Goal: Complete application form: Complete application form

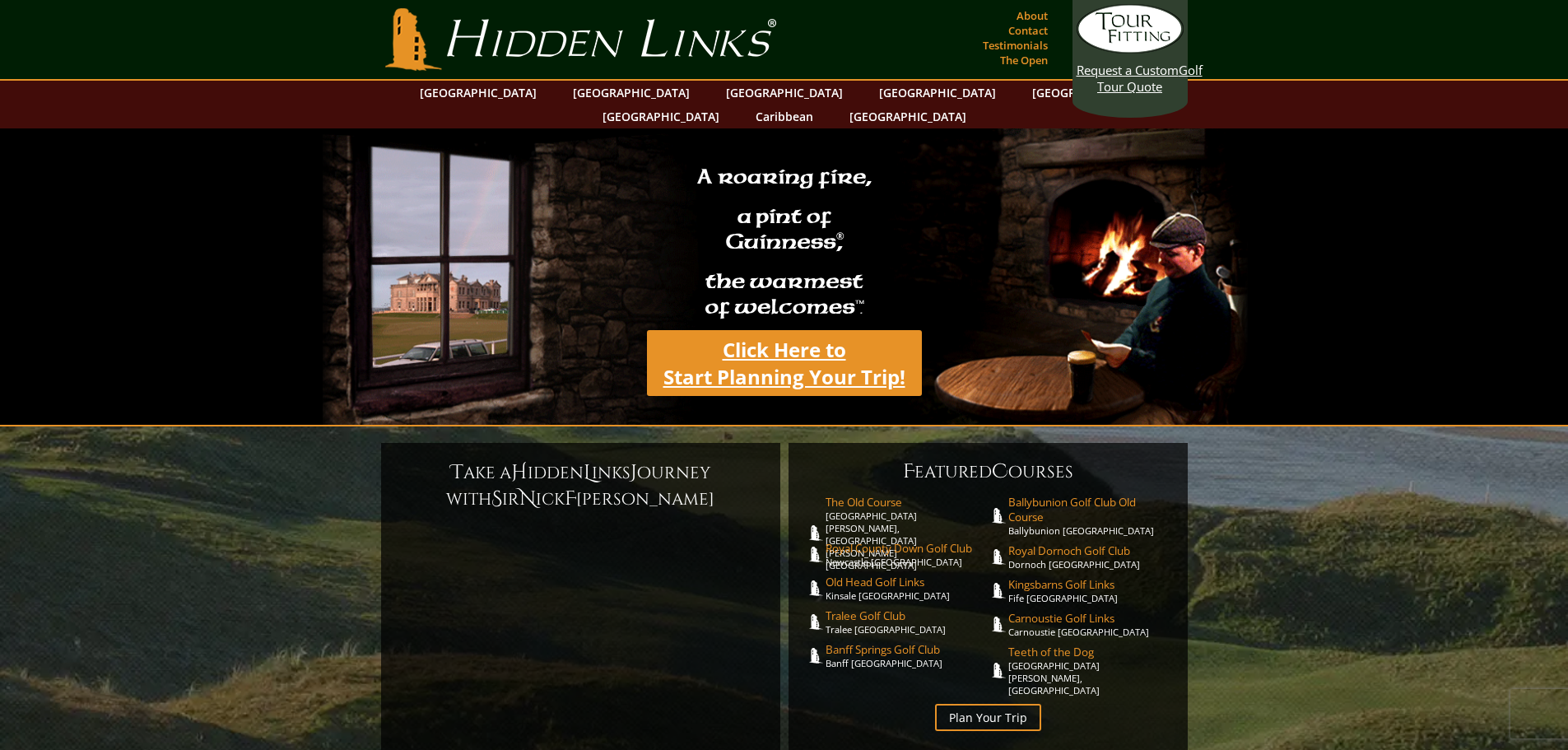
click at [787, 330] on link "Click Here to Start Planning Your Trip!" at bounding box center [784, 363] width 275 height 66
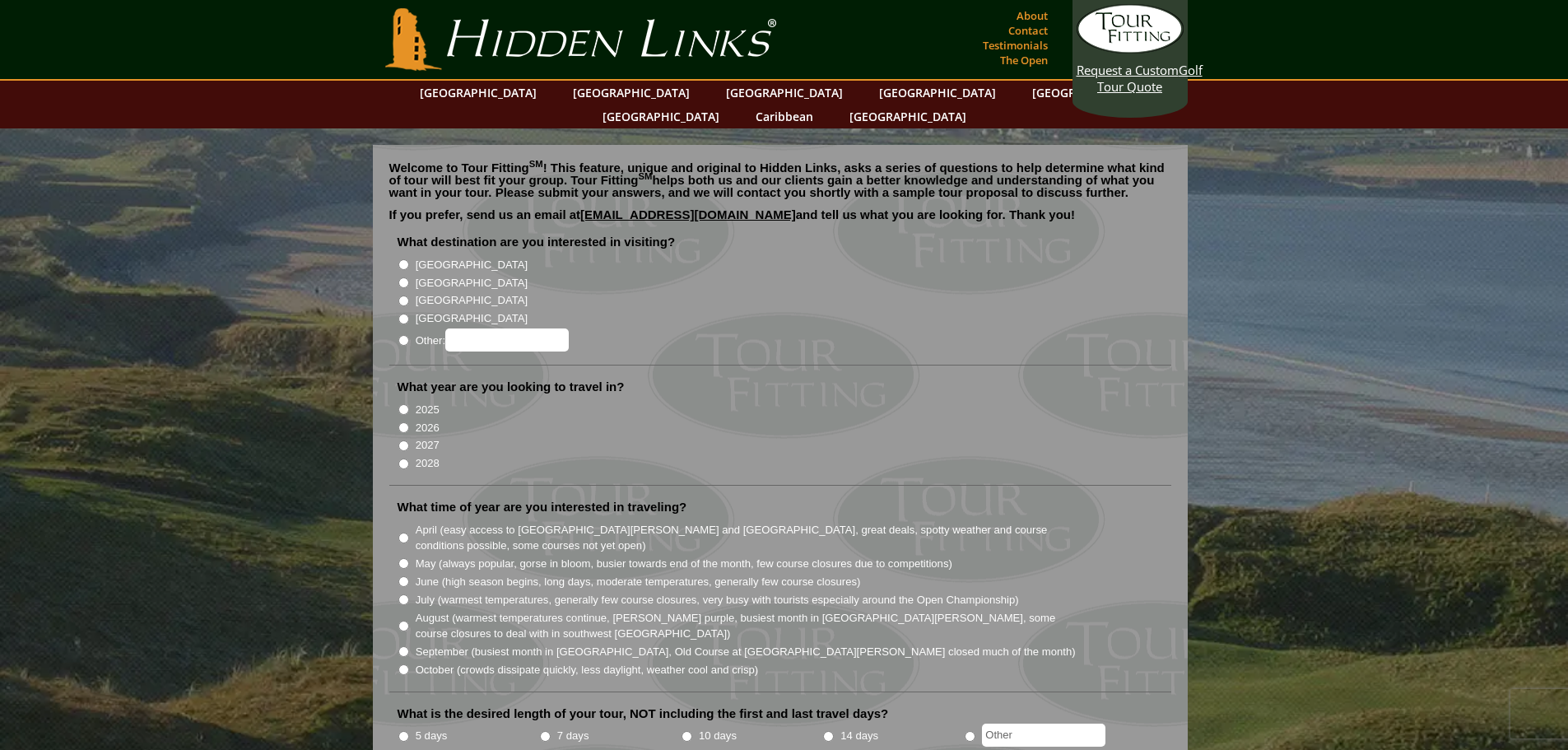
click at [405, 259] on input "[GEOGRAPHIC_DATA]" at bounding box center [404, 265] width 11 height 11
radio input "true"
click at [402, 422] on input "2026" at bounding box center [404, 428] width 11 height 11
radio input "true"
click at [404, 558] on input "May (always popular, gorse in bloom, busier towards end of the month, few cours…" at bounding box center [404, 563] width 11 height 11
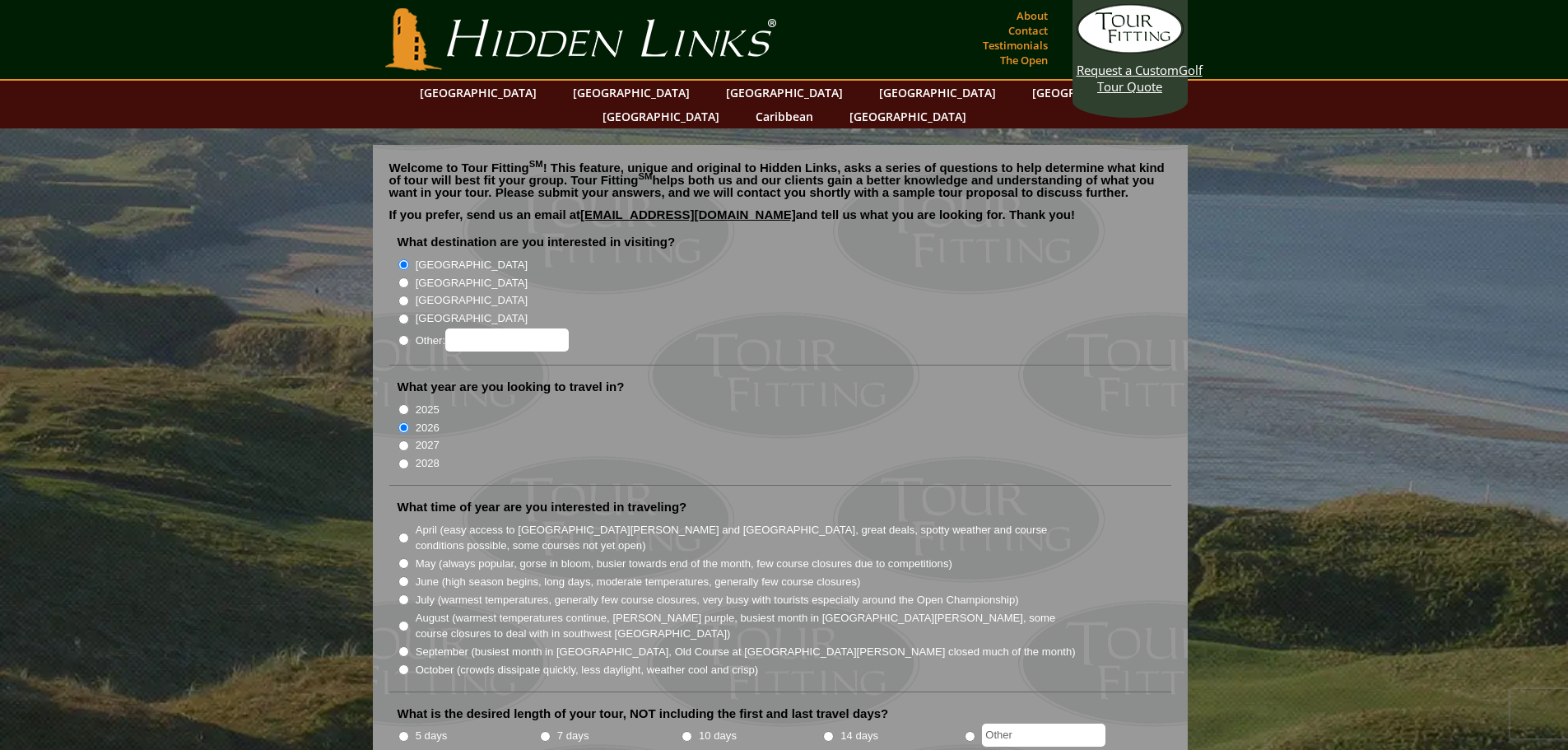
radio input "true"
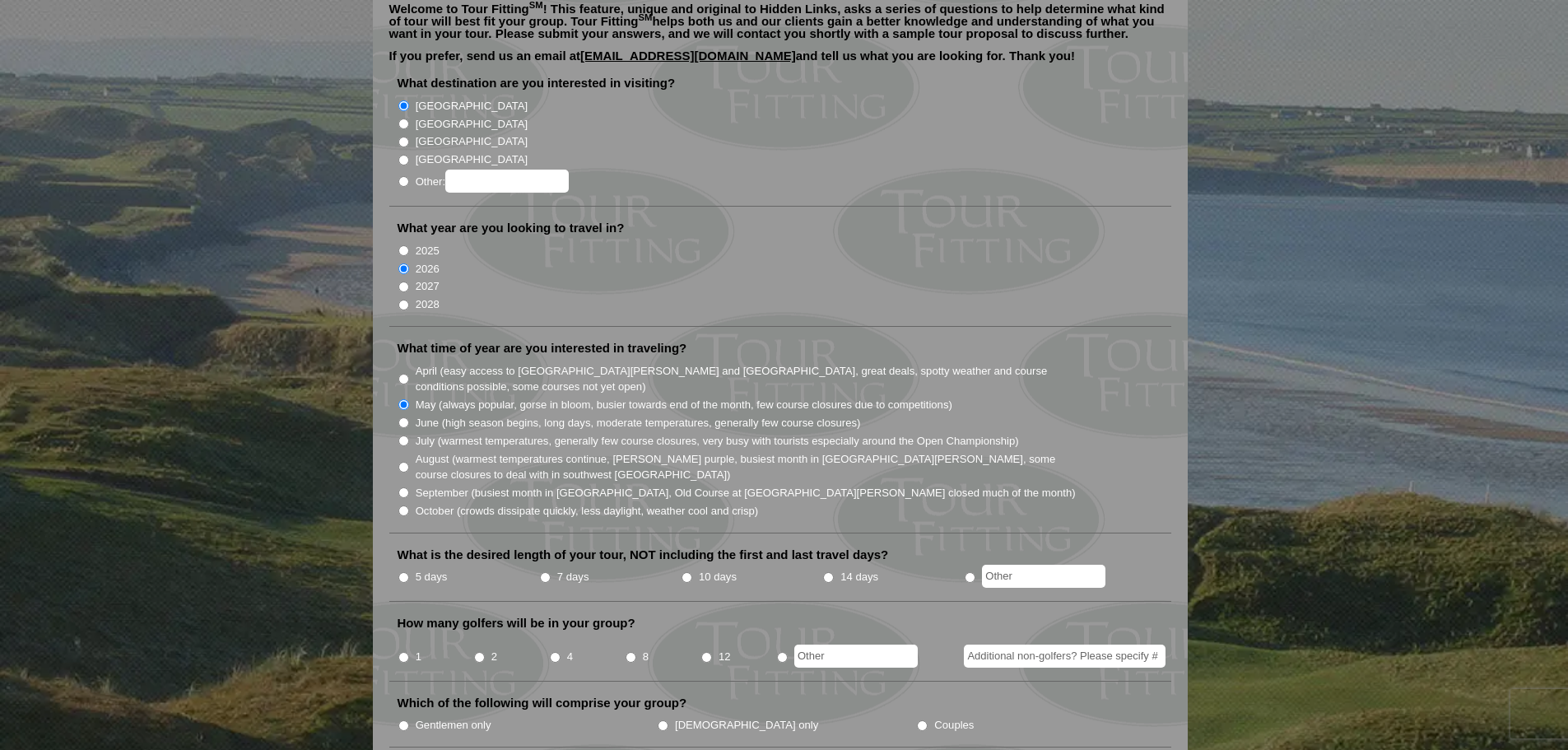
scroll to position [165, 0]
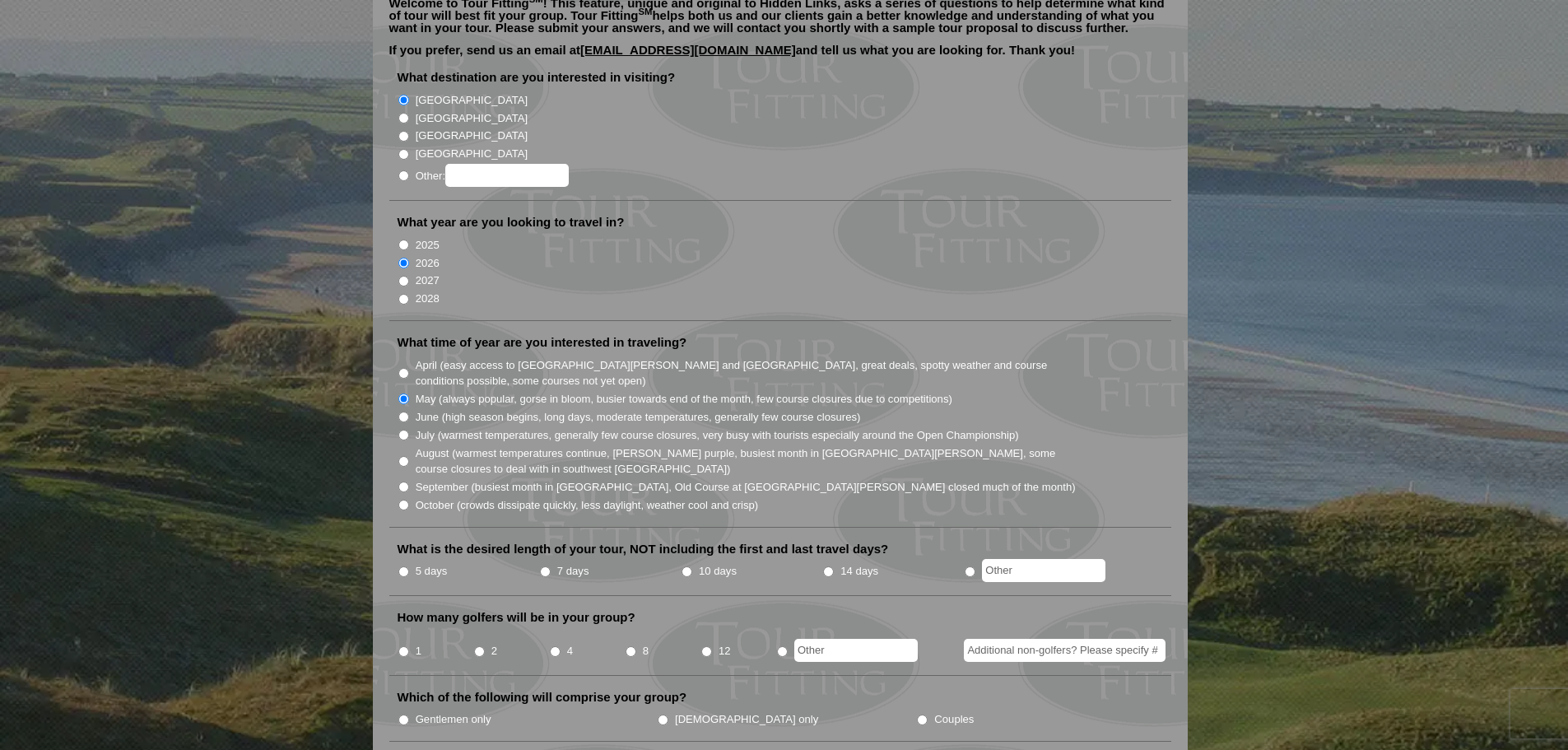
click at [403, 566] on input "5 days" at bounding box center [404, 571] width 11 height 11
radio input "true"
click at [629, 646] on input "8" at bounding box center [631, 651] width 11 height 11
radio input "true"
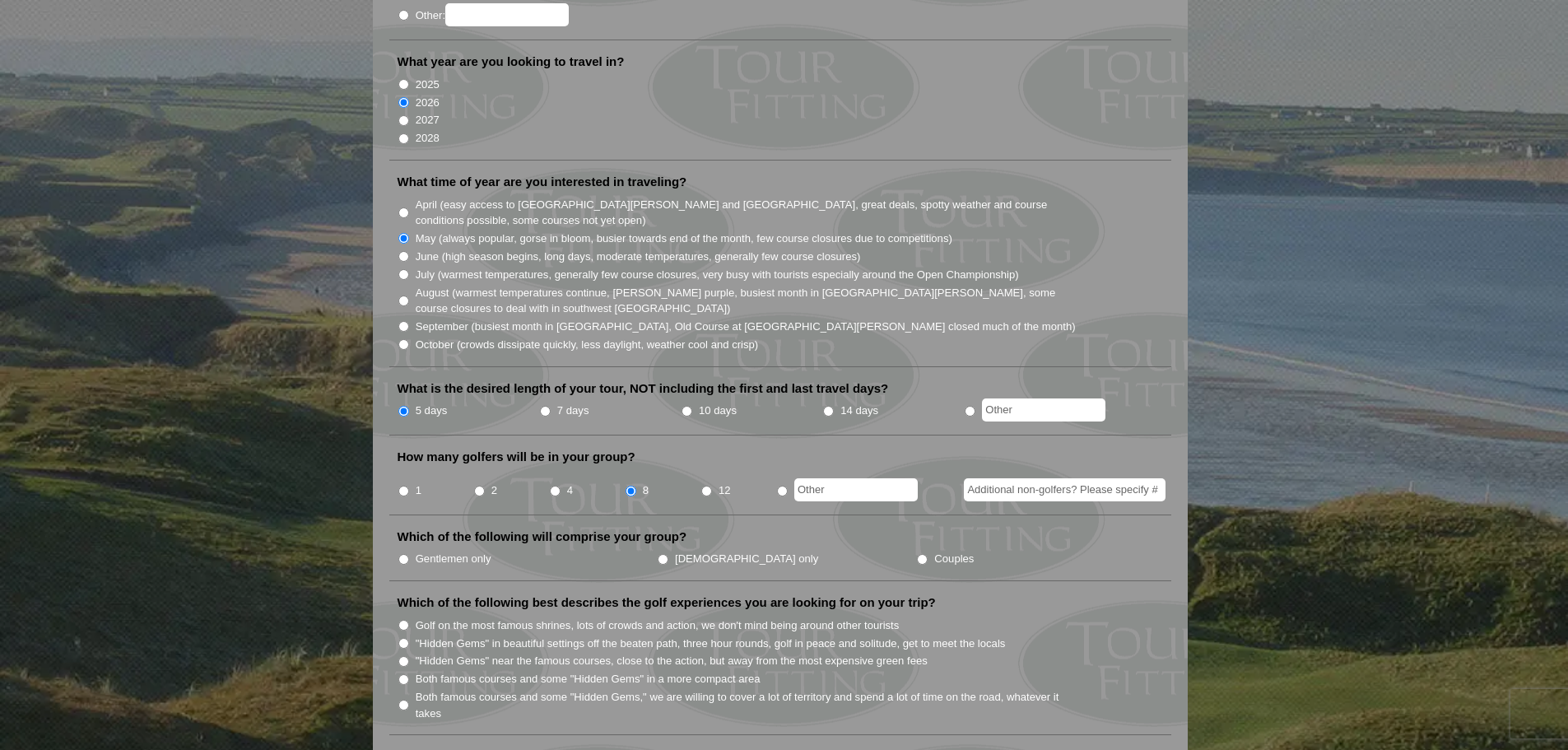
scroll to position [329, 0]
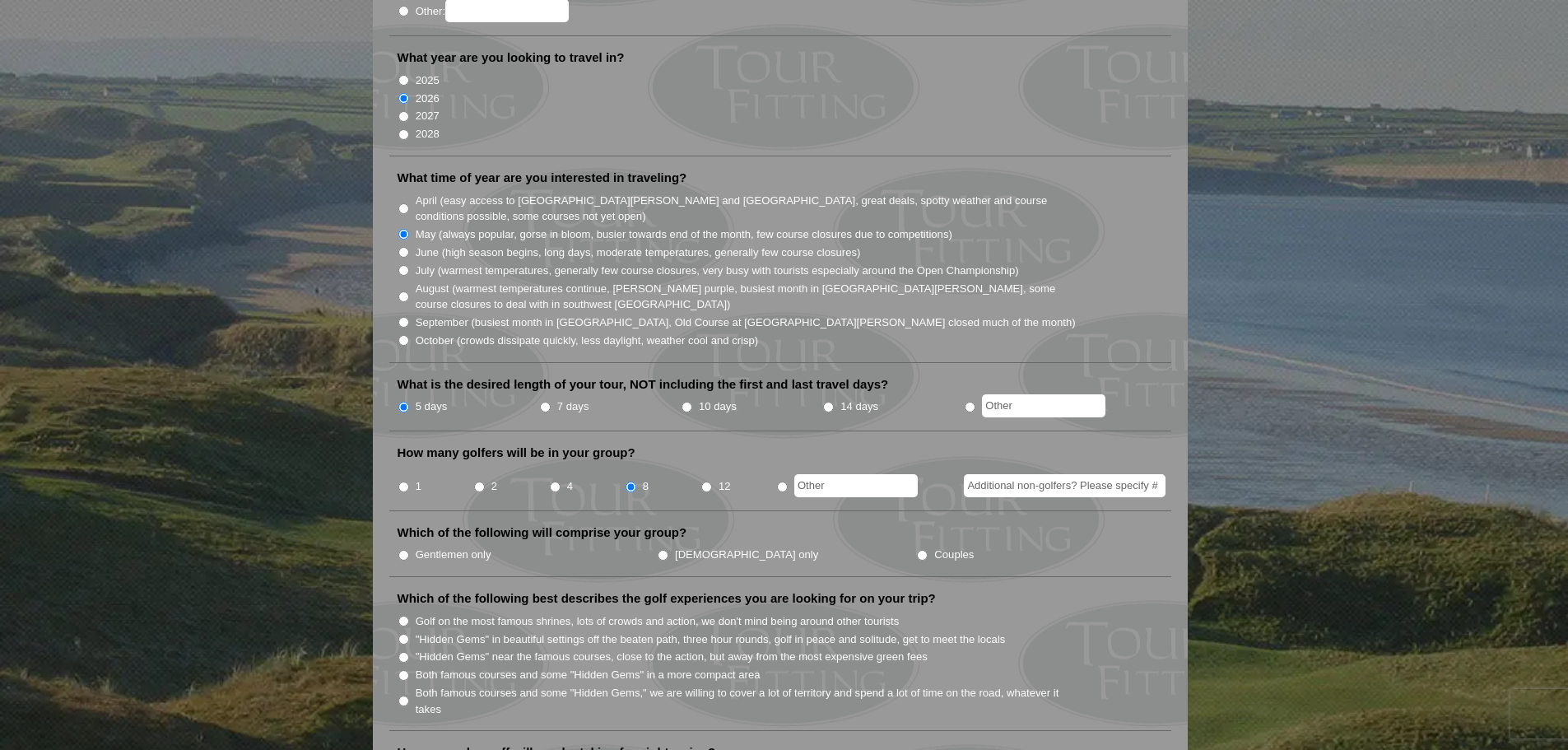
click at [400, 549] on input "Gentlemen only" at bounding box center [404, 555] width 11 height 11
radio input "true"
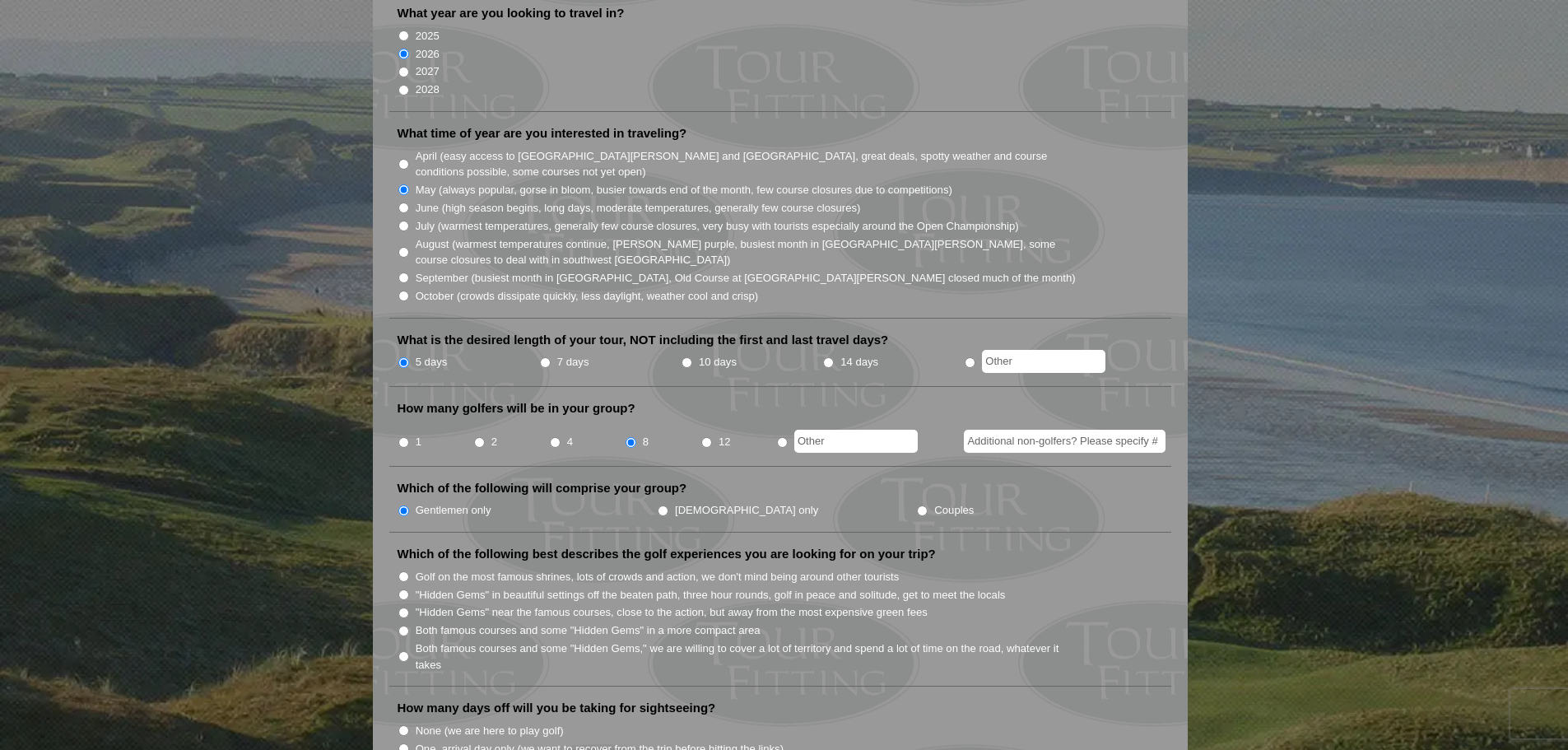
scroll to position [411, 0]
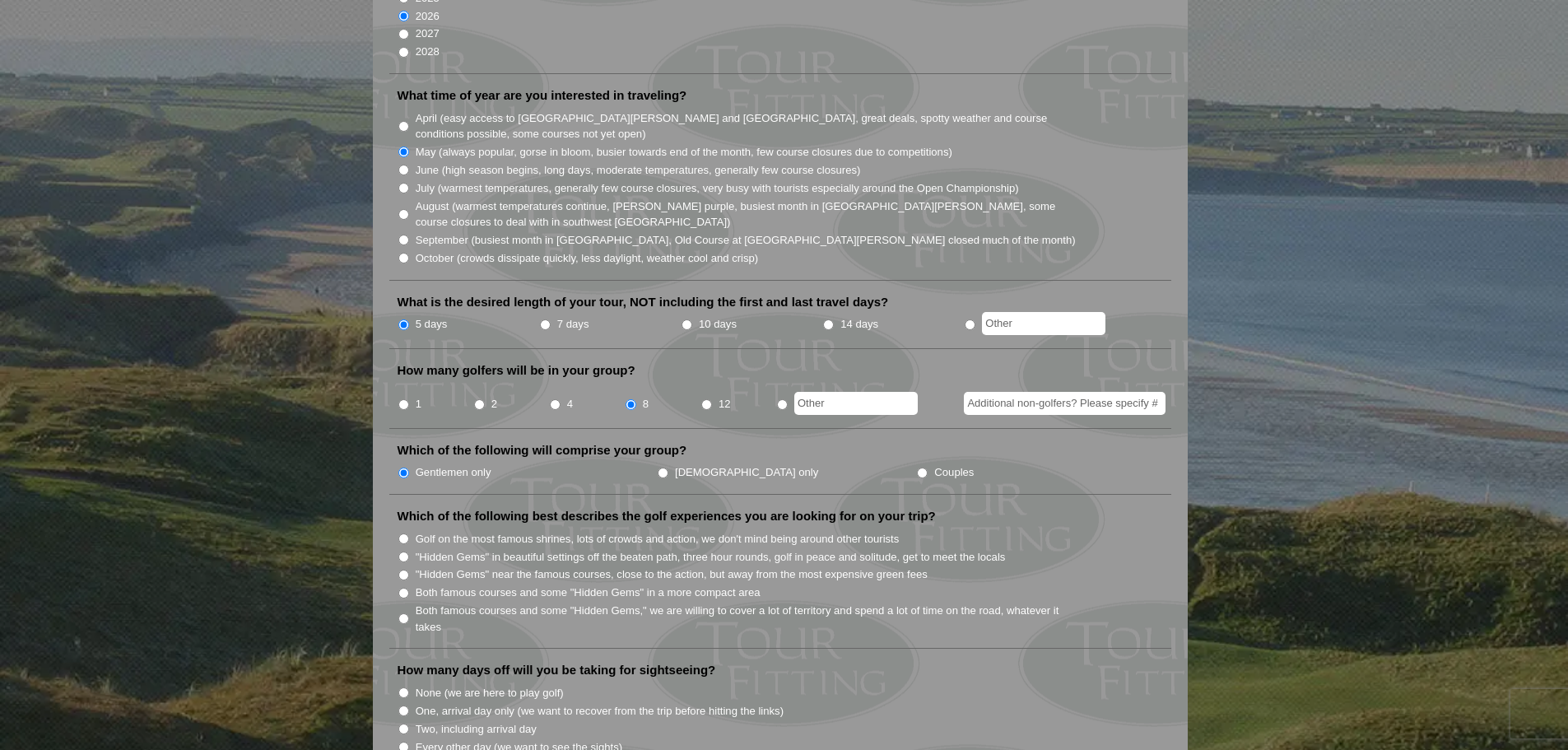
click at [401, 588] on input "Both famous courses and some "Hidden Gems" in a more compact area" at bounding box center [404, 593] width 11 height 11
radio input "true"
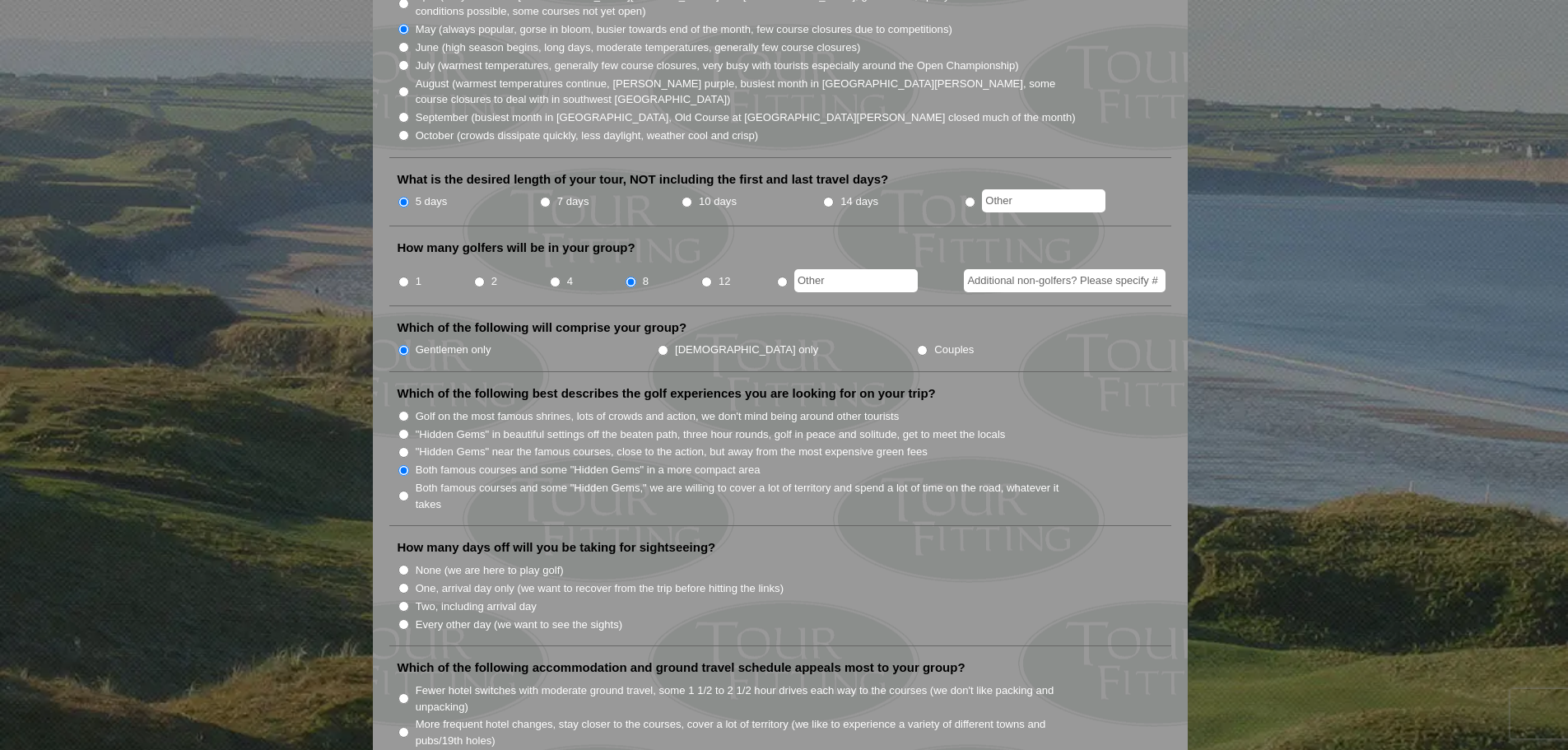
scroll to position [576, 0]
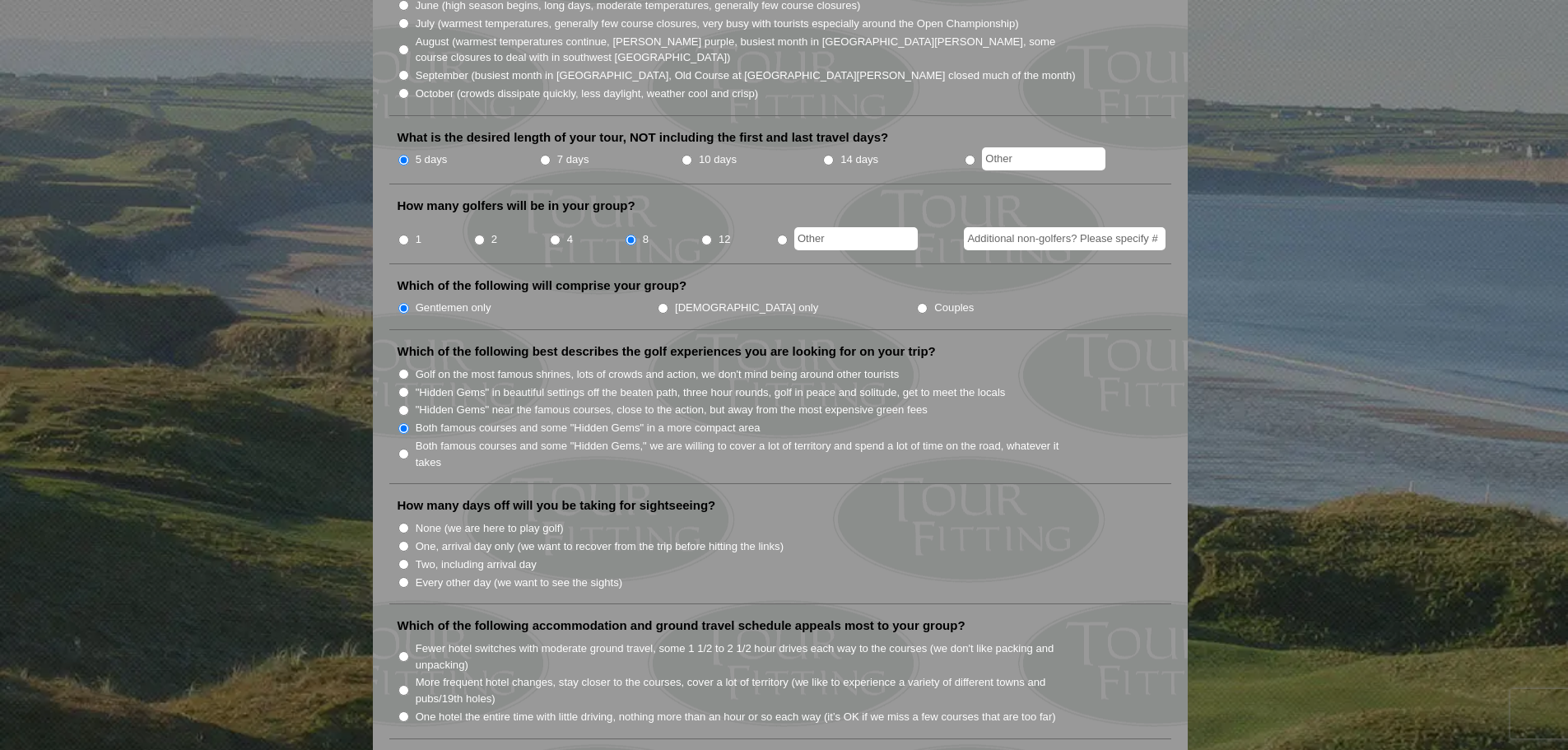
drag, startPoint x: 402, startPoint y: 504, endPoint x: 414, endPoint y: 505, distance: 12.0
click at [401, 523] on input "None (we are here to play golf)" at bounding box center [404, 528] width 11 height 11
radio input "true"
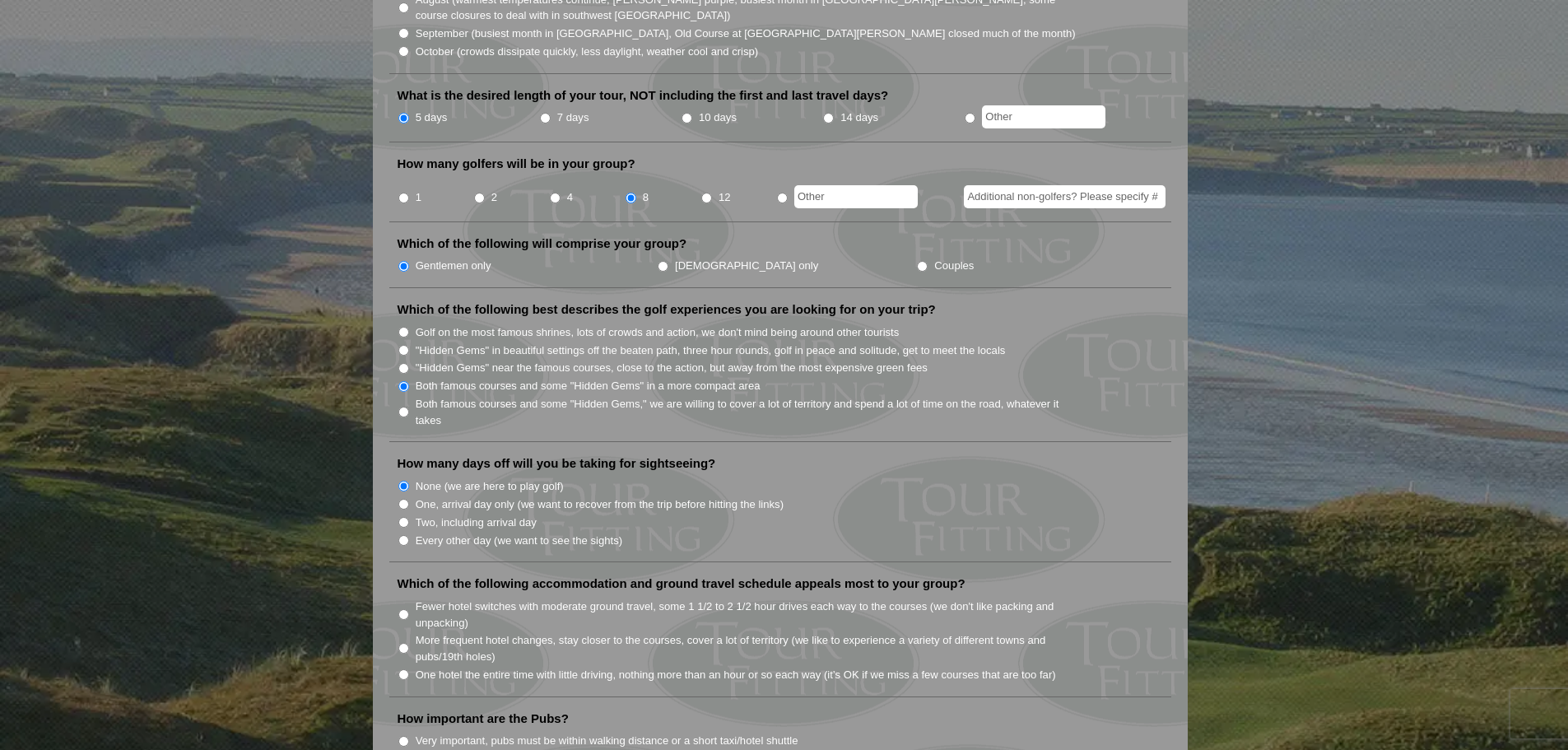
scroll to position [658, 0]
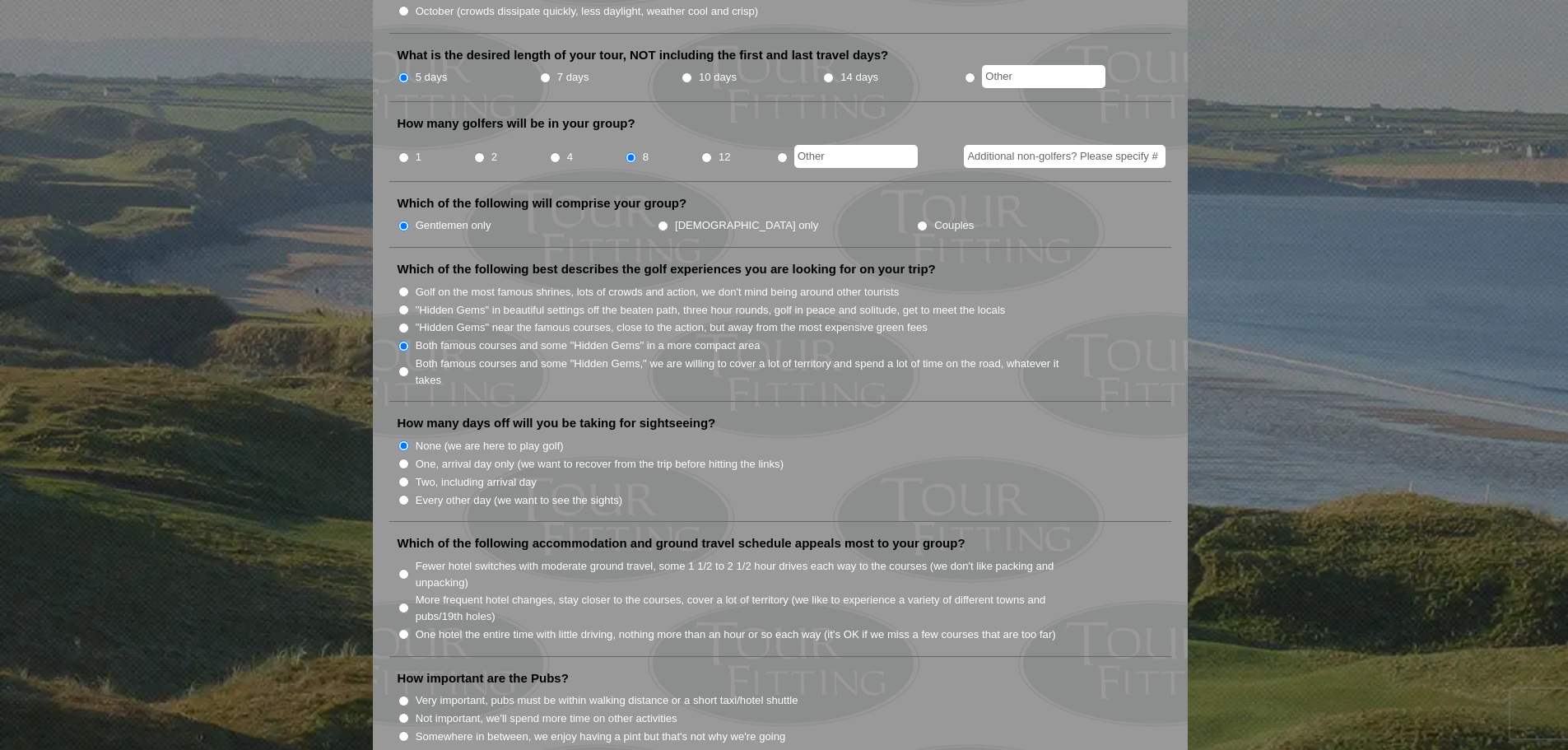
click at [401, 603] on input "More frequent hotel changes, stay closer to the courses, cover a lot of territo…" at bounding box center [404, 608] width 11 height 11
radio input "true"
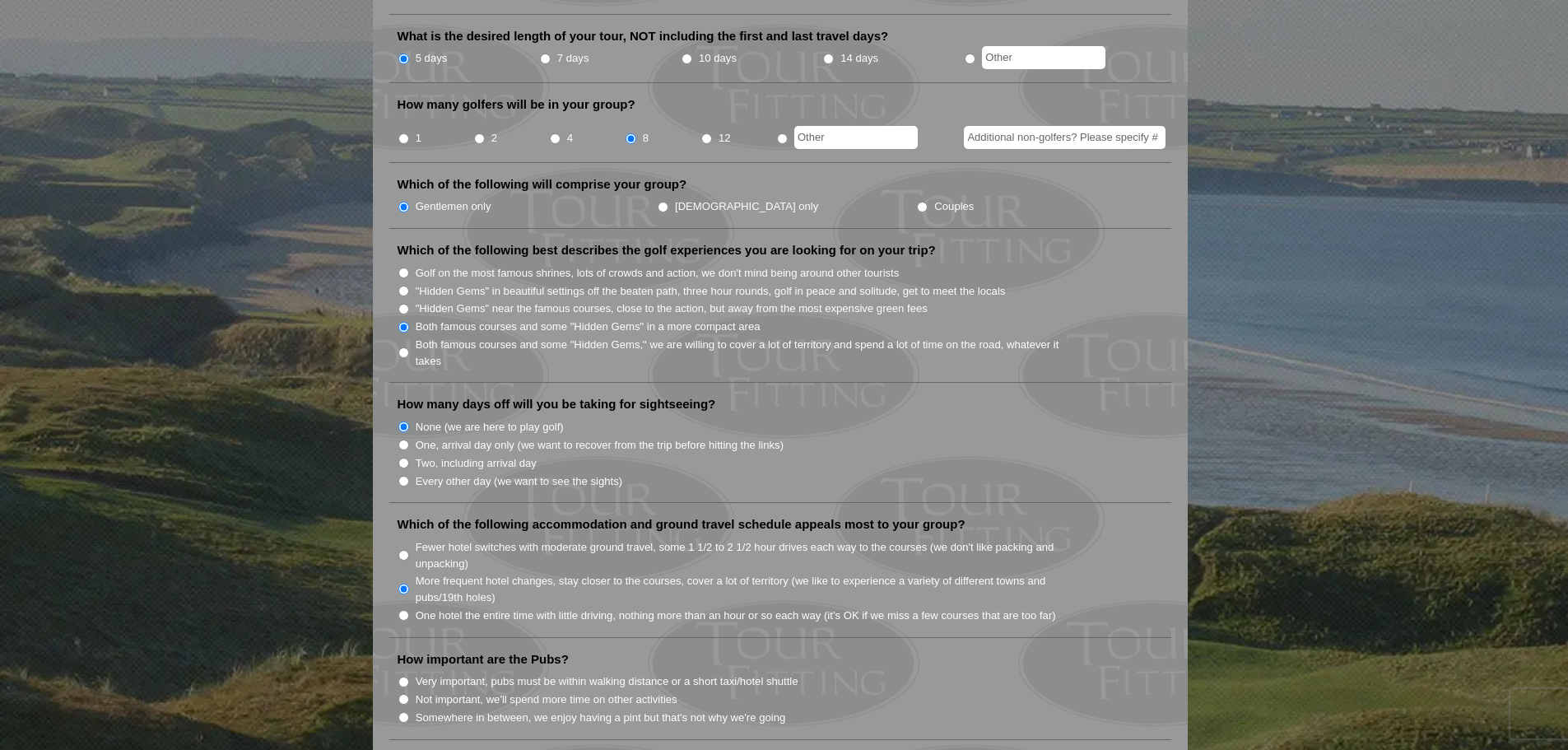
scroll to position [741, 0]
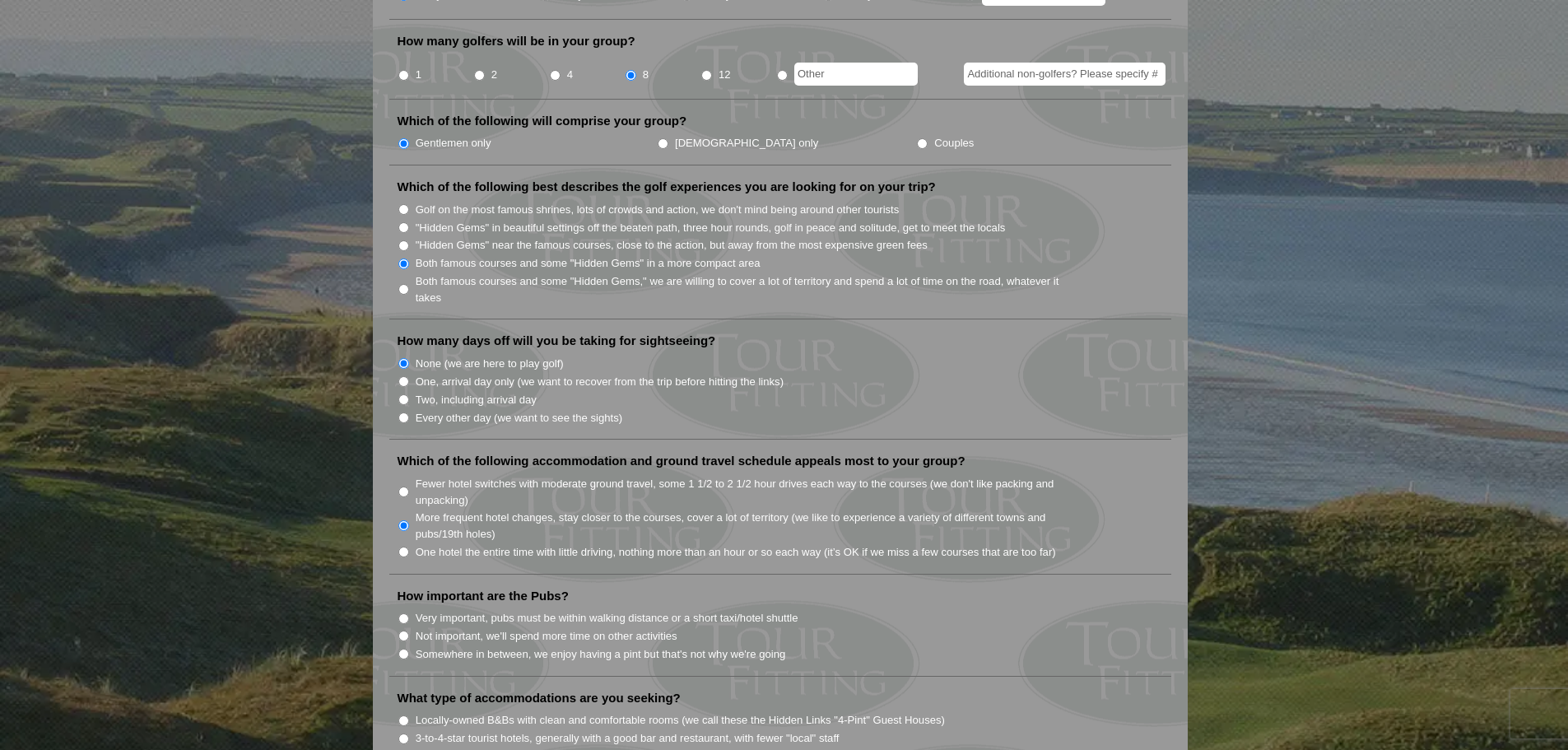
click at [402, 613] on input "Very important, pubs must be within walking distance or a short taxi/hotel shut…" at bounding box center [404, 618] width 11 height 11
radio input "true"
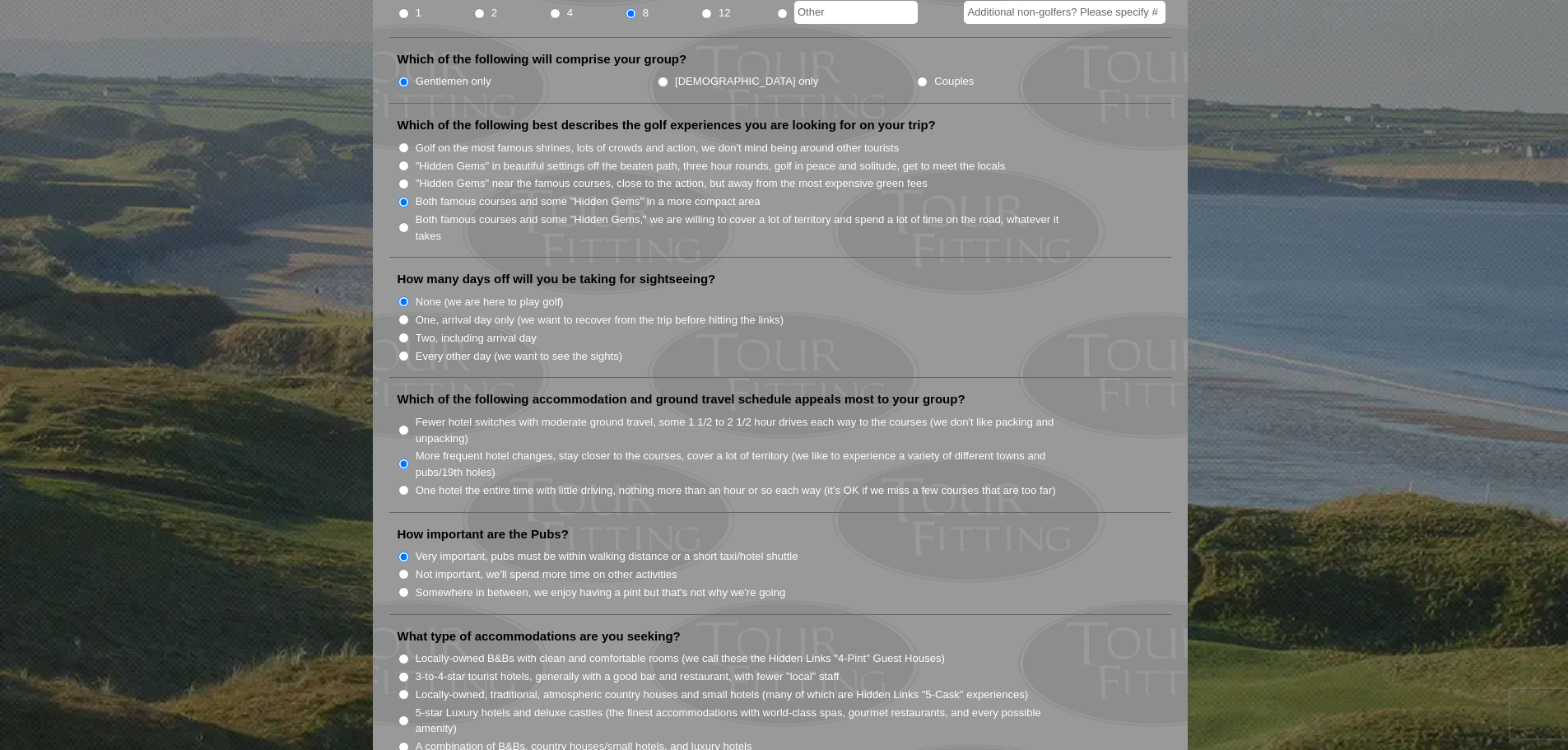
scroll to position [905, 0]
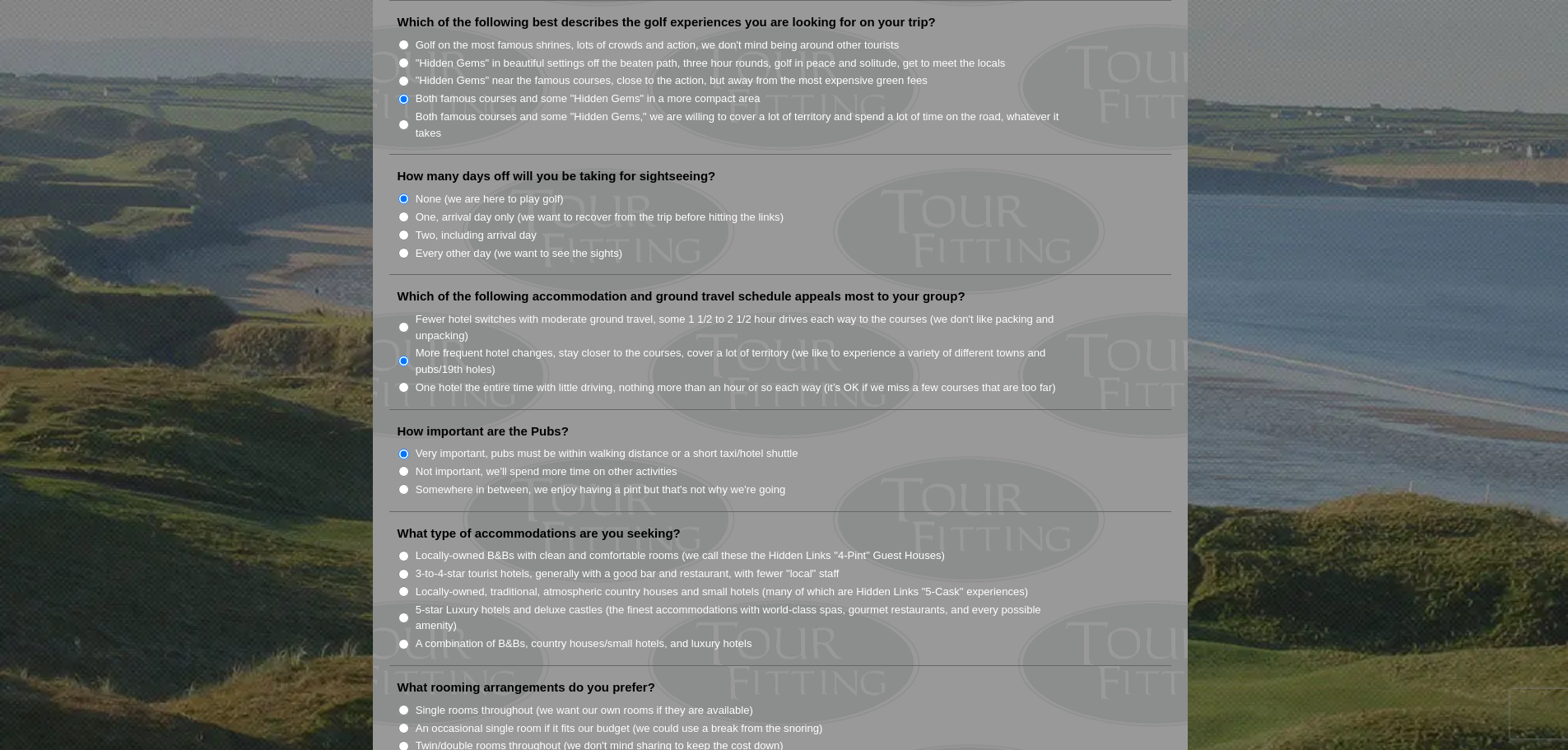
click at [408, 569] on input "3-to-4-star tourist hotels, generally with a good bar and restaurant, with fewe…" at bounding box center [404, 574] width 11 height 11
radio input "true"
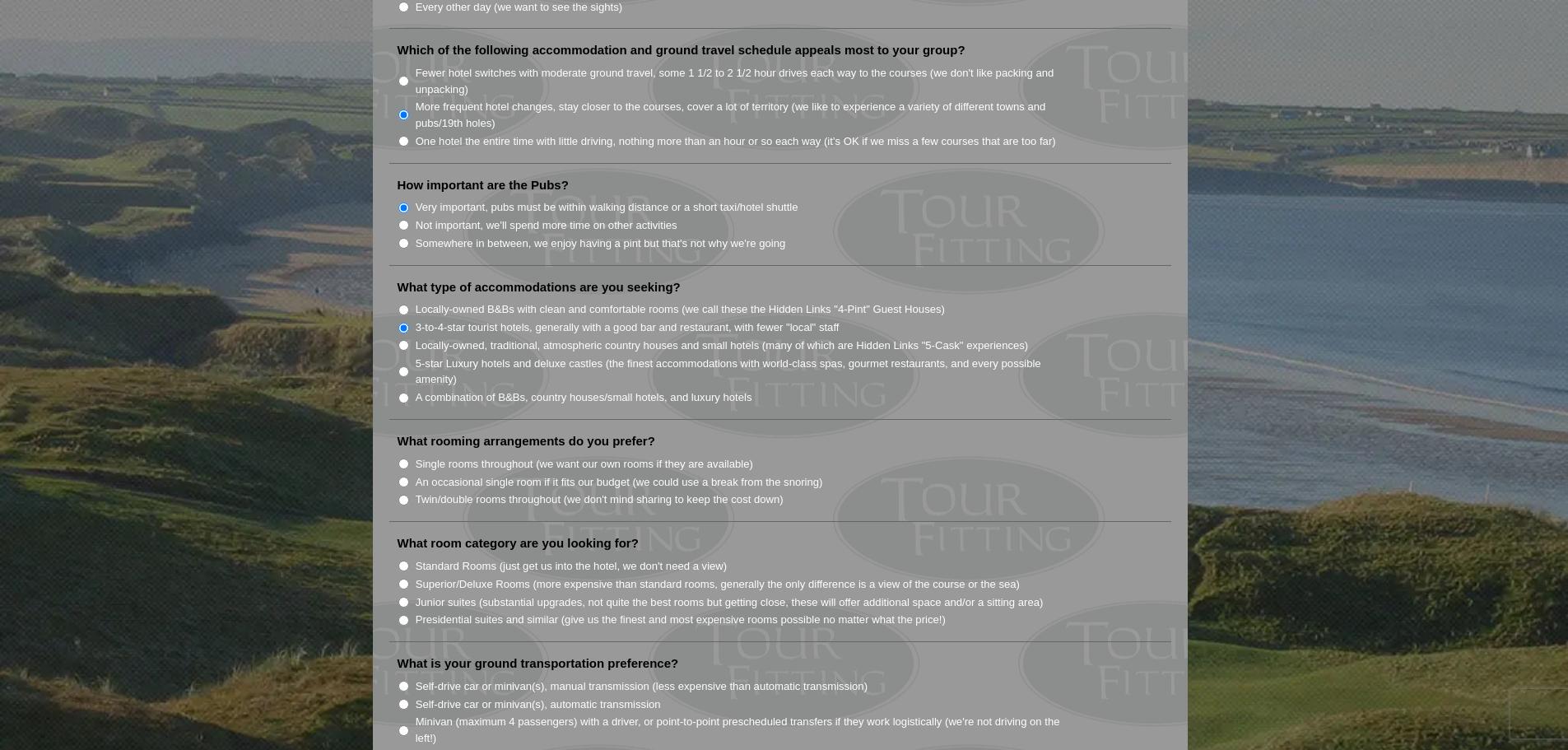
scroll to position [1152, 0]
click at [399, 494] on input "Twin/double rooms throughout (we don't mind sharing to keep the cost down)" at bounding box center [404, 499] width 11 height 11
radio input "true"
click at [402, 560] on input "Standard Rooms (just get us into the hotel, we don't need a view)" at bounding box center [404, 565] width 11 height 11
radio input "true"
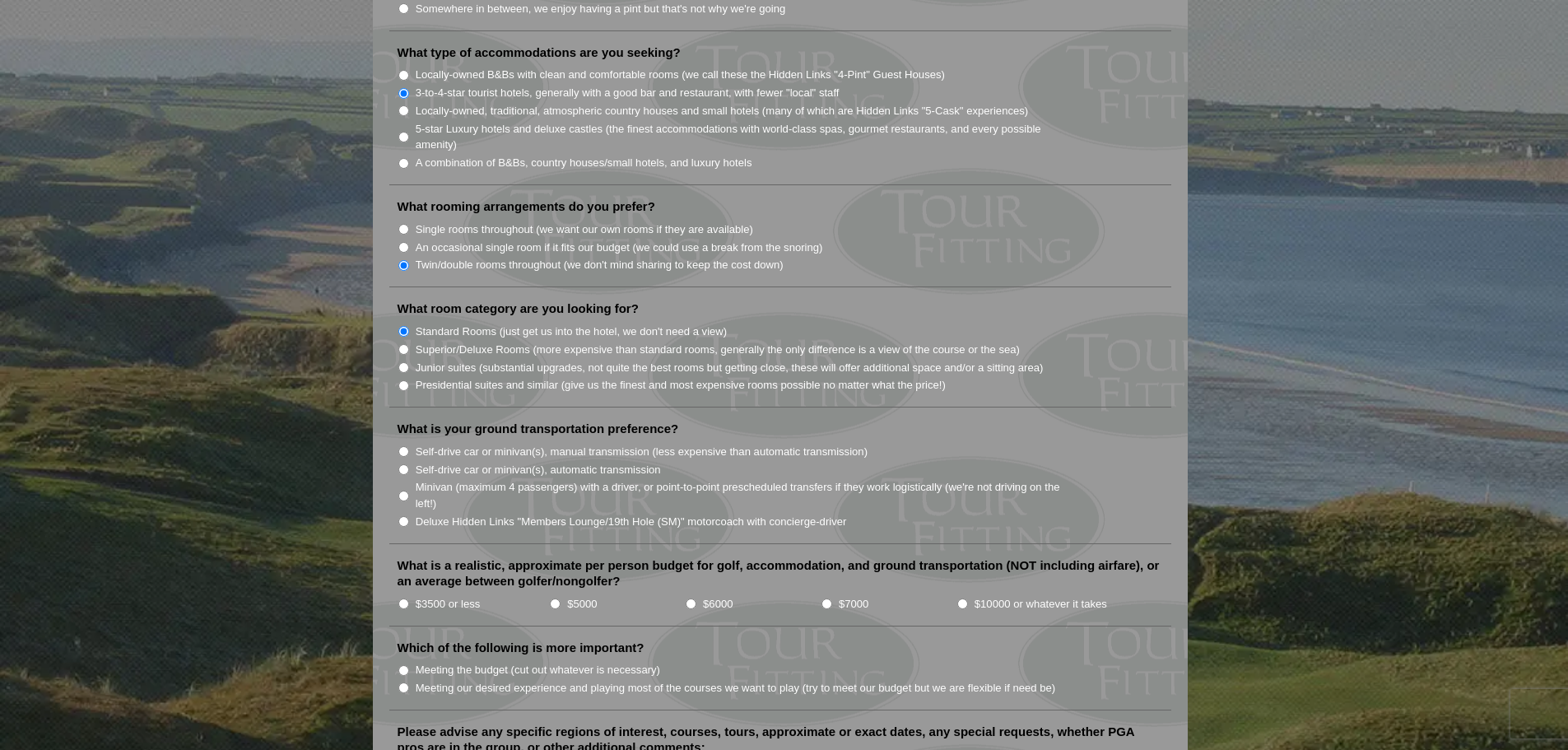
scroll to position [1398, 0]
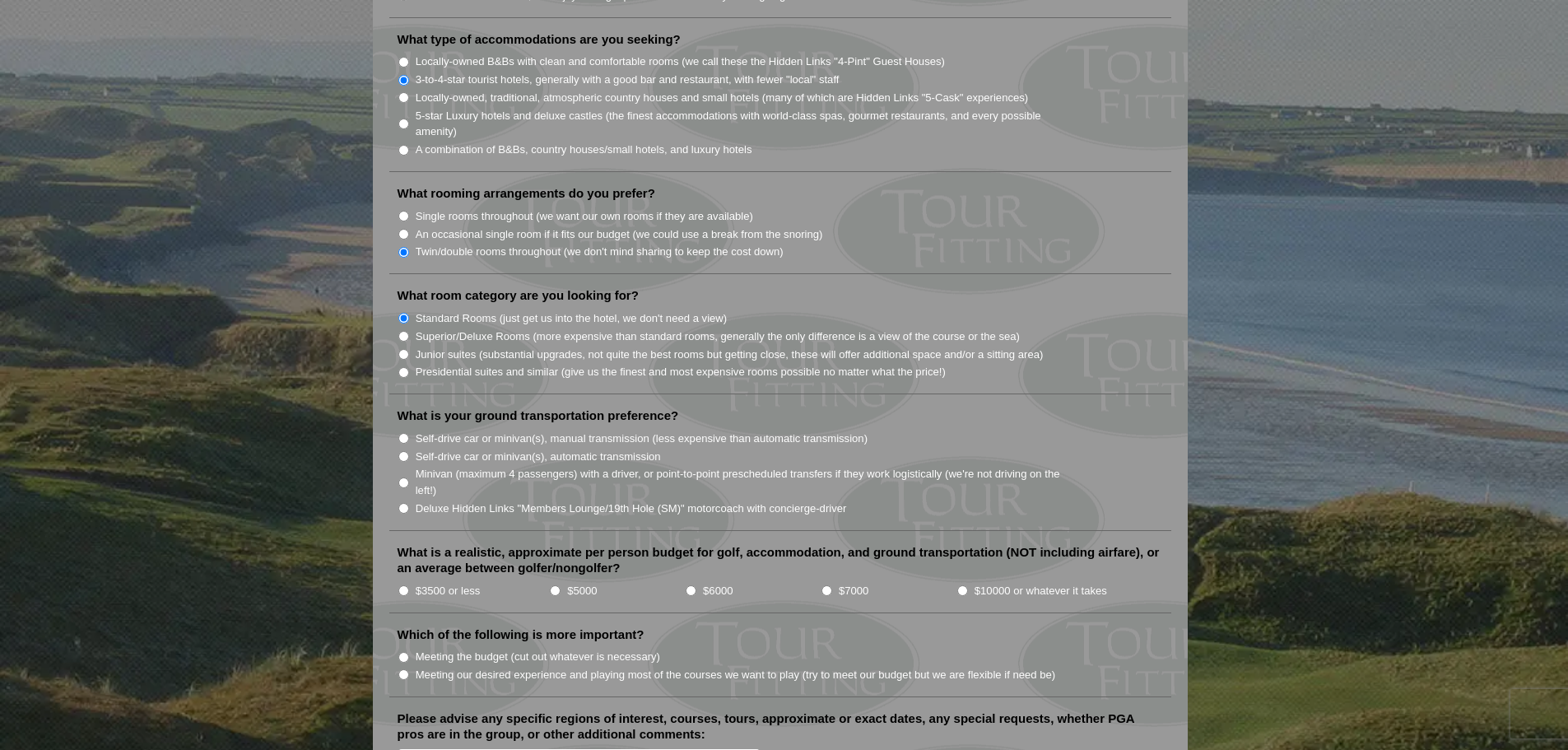
click at [409, 498] on li "Deluxe Hidden Links "Members Lounge/19th Hole (SM)" motorcoach with concierge-d…" at bounding box center [787, 507] width 779 height 18
click at [403, 503] on input "Deluxe Hidden Links "Members Lounge/19th Hole (SM)" motorcoach with concierge-d…" at bounding box center [404, 508] width 11 height 11
radio input "true"
click at [409, 581] on li "$3500 or less" at bounding box center [474, 590] width 152 height 18
click at [403, 585] on input "$3500 or less" at bounding box center [404, 591] width 11 height 11
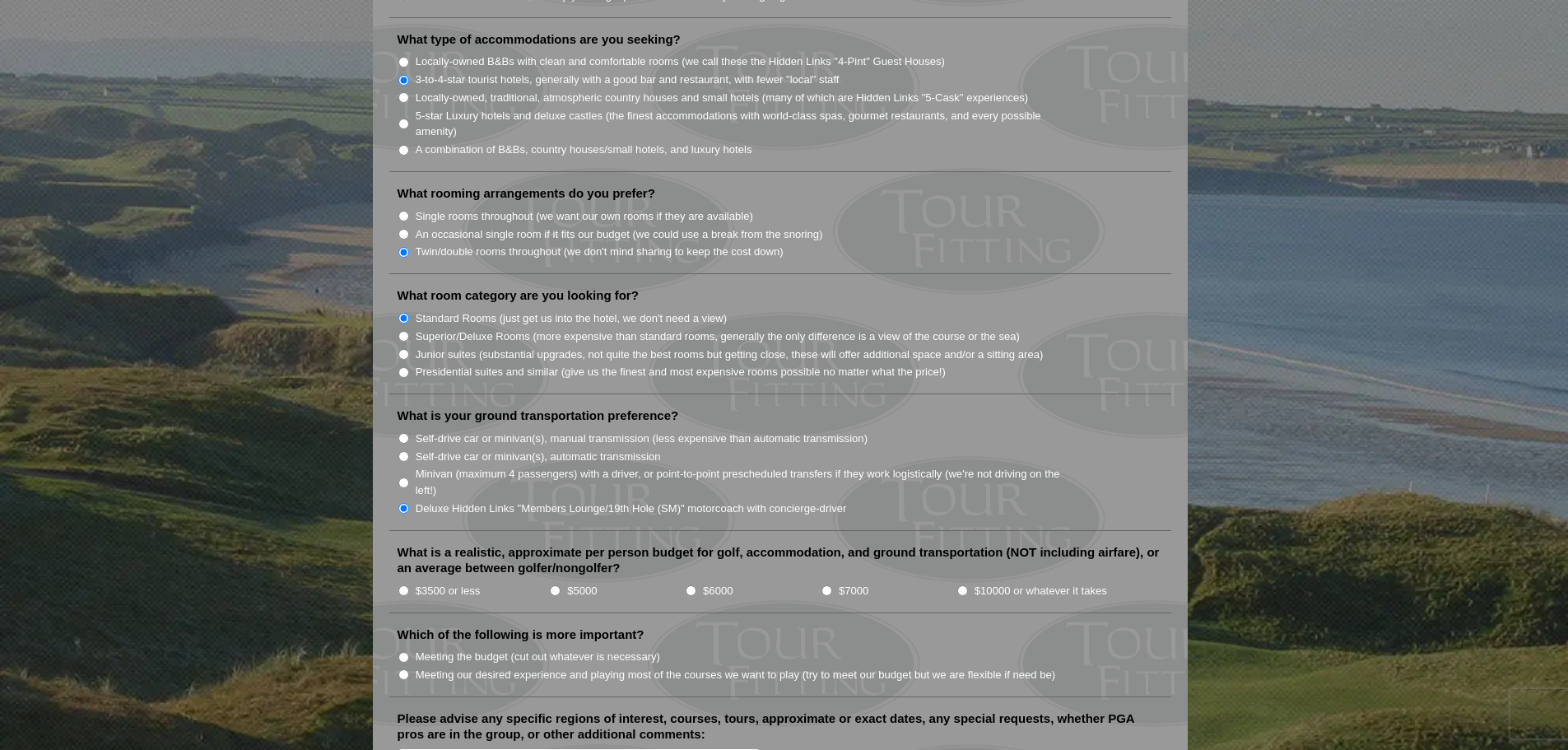
radio input "true"
click at [408, 668] on input "Meeting our desired experience and playing most of the courses we want to play …" at bounding box center [404, 674] width 11 height 11
radio input "true"
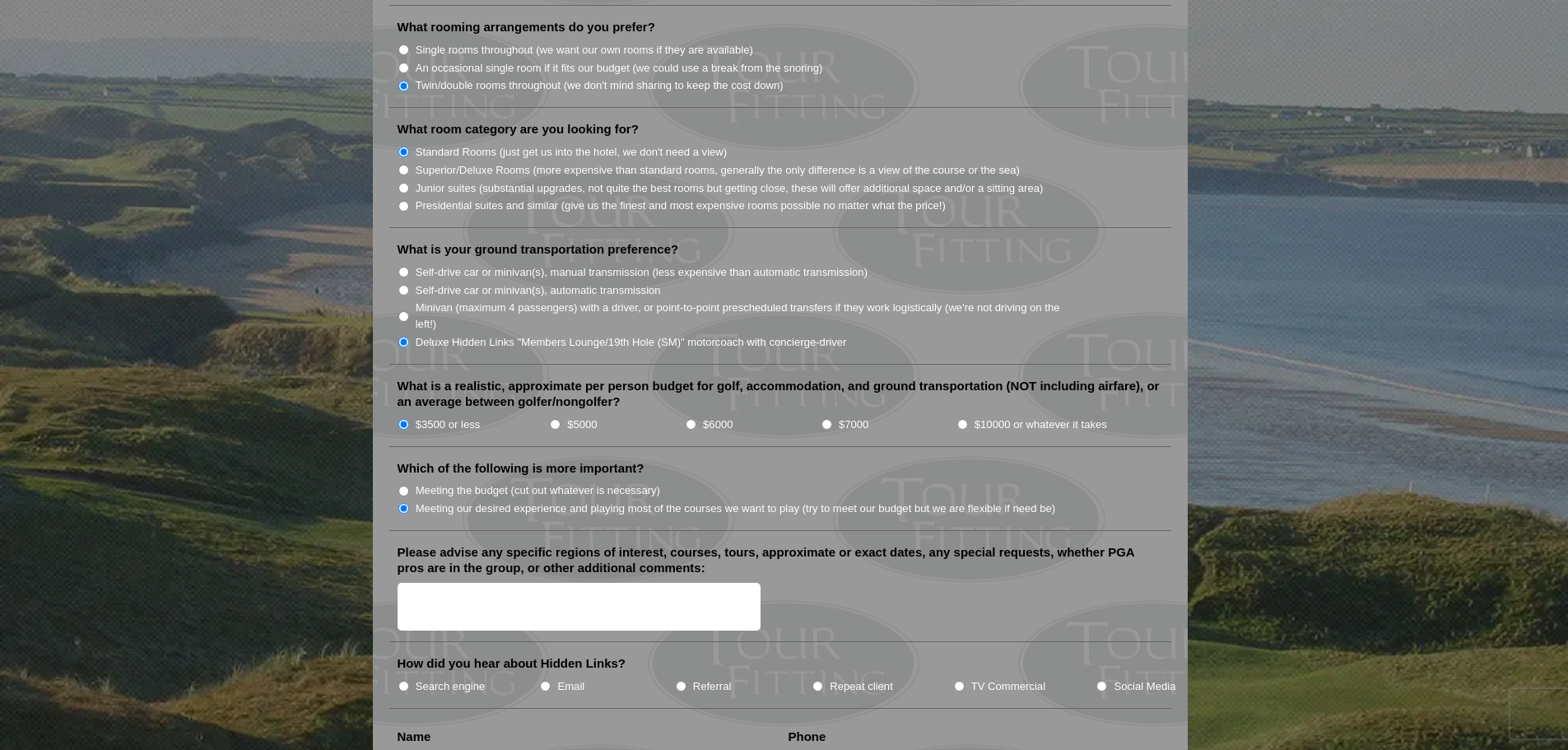
scroll to position [1646, 0]
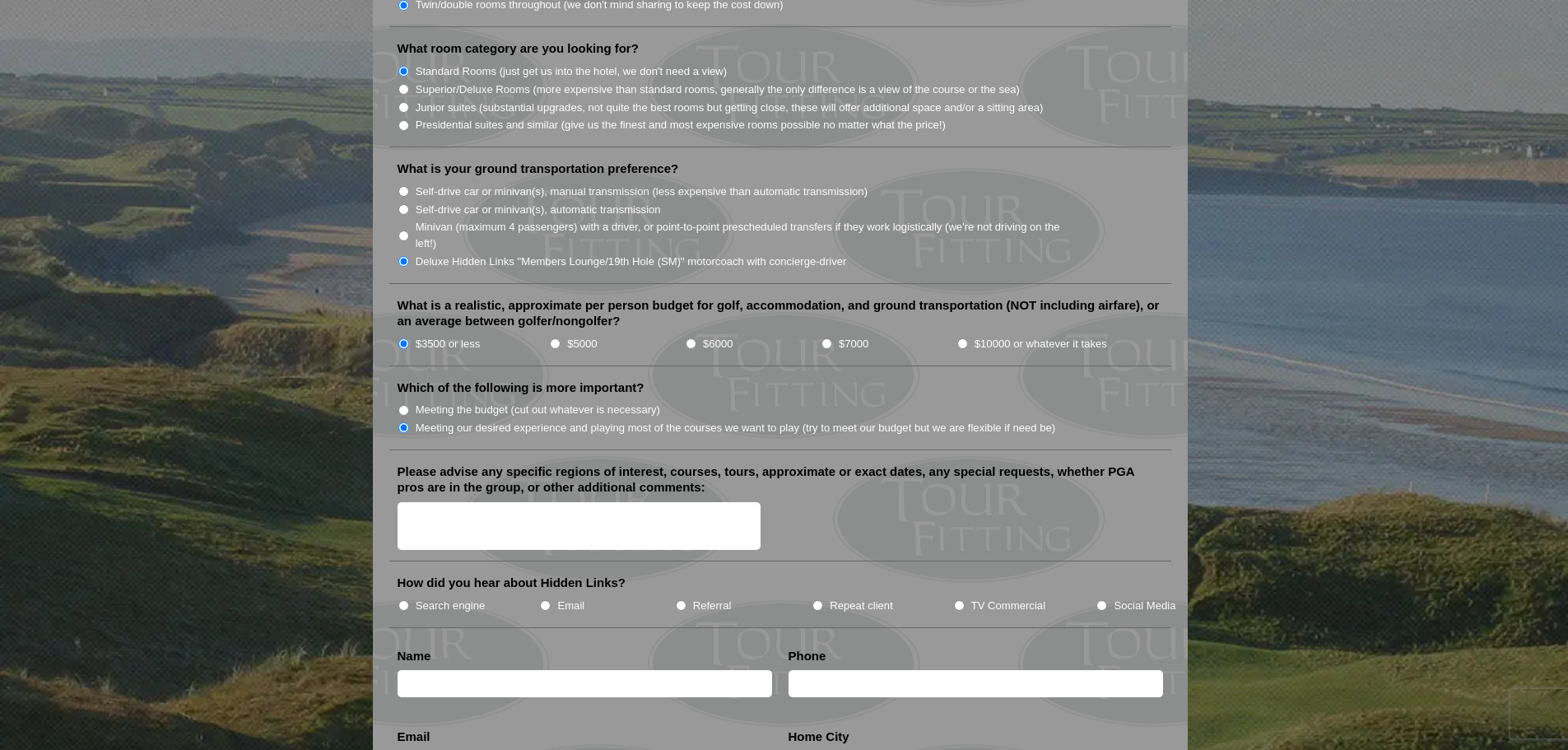
click at [947, 596] on li "Repeat client" at bounding box center [882, 605] width 141 height 18
click at [953, 596] on li "TV Commercial" at bounding box center [1024, 605] width 143 height 18
click at [956, 600] on input "TV Commercial" at bounding box center [959, 605] width 11 height 11
radio input "true"
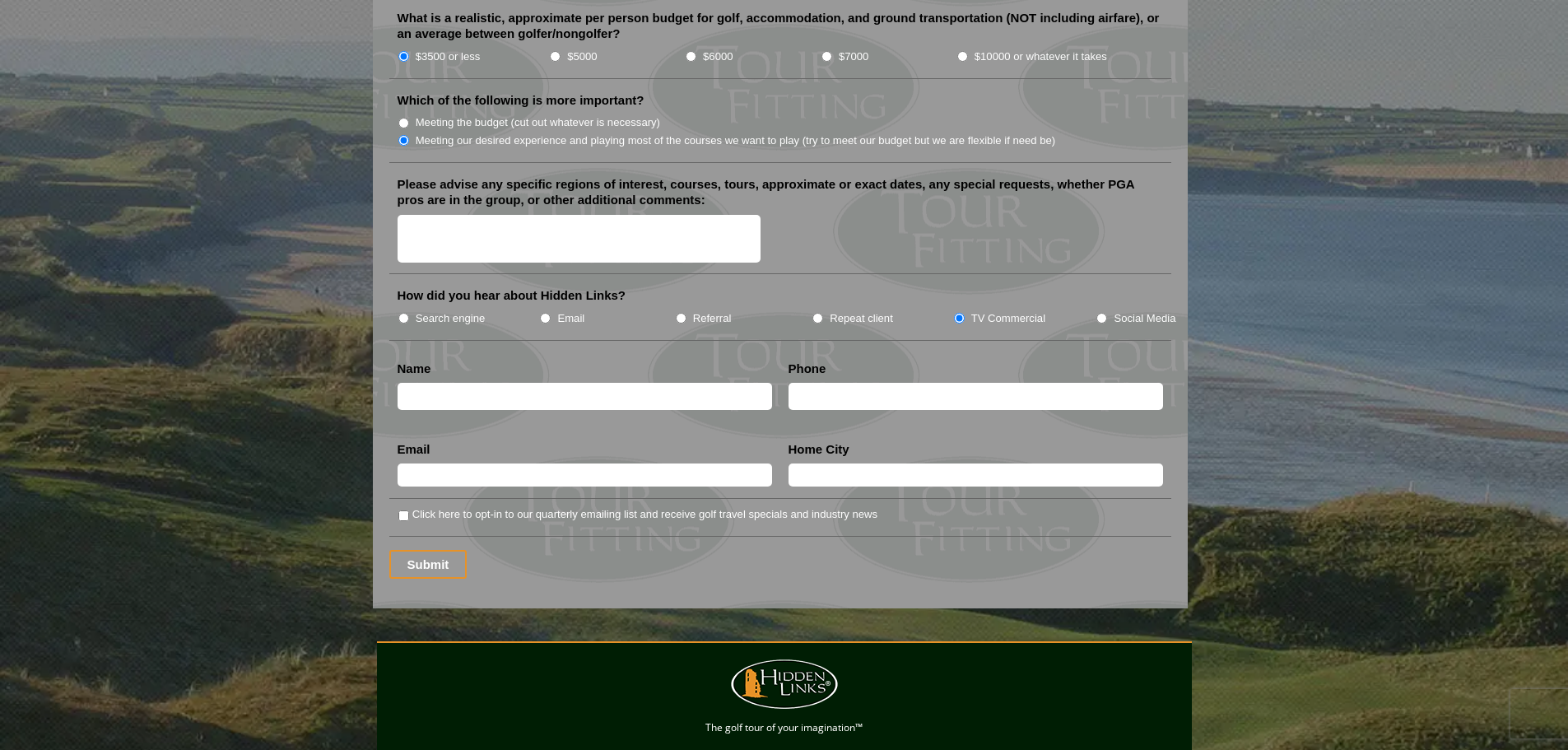
scroll to position [1893, 0]
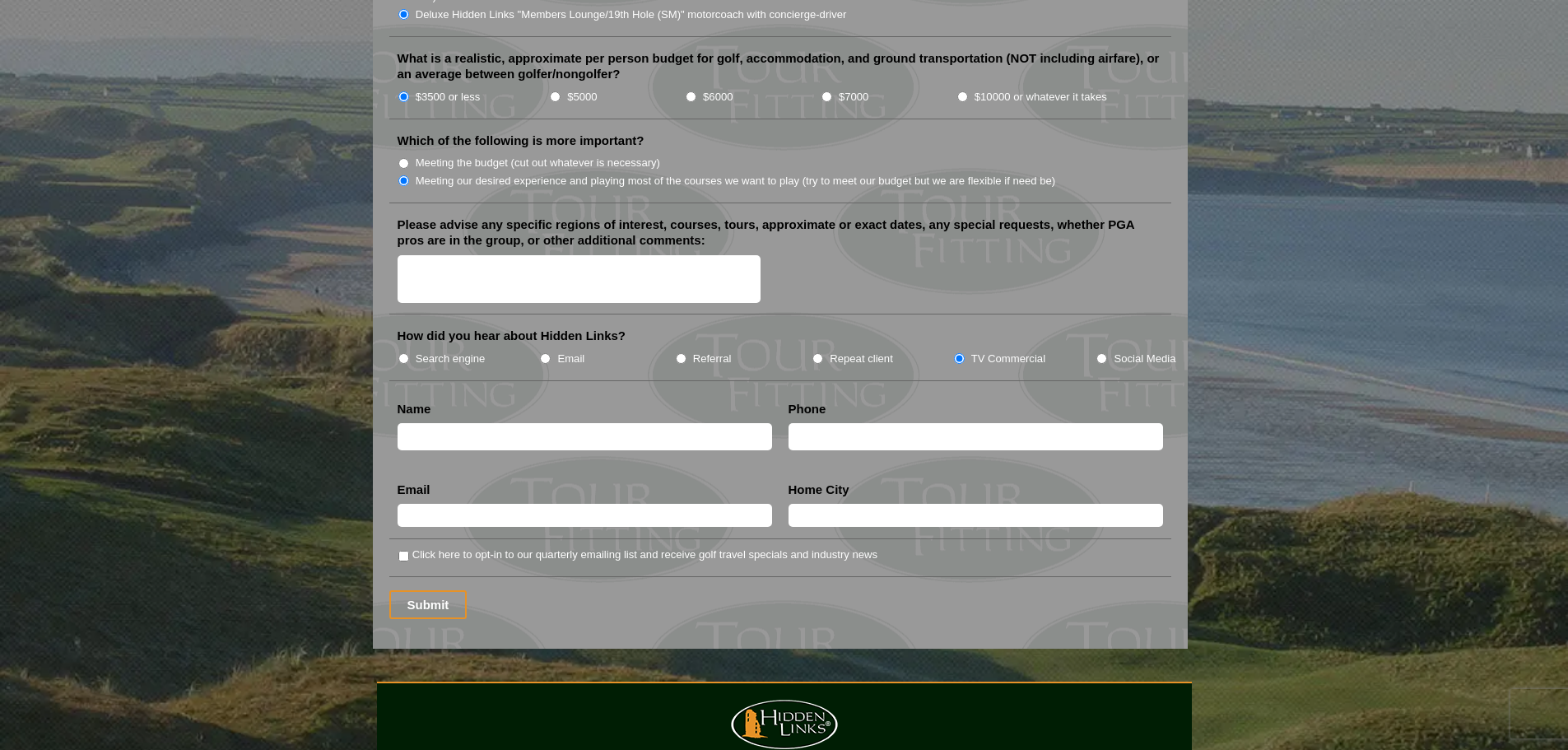
click at [495, 423] on input "text" at bounding box center [584, 437] width 375 height 27
type input "Jim Ricci"
type input "716-697-1073"
type input "j"
type input "Jim.Ricci@RTSpecialty.com"
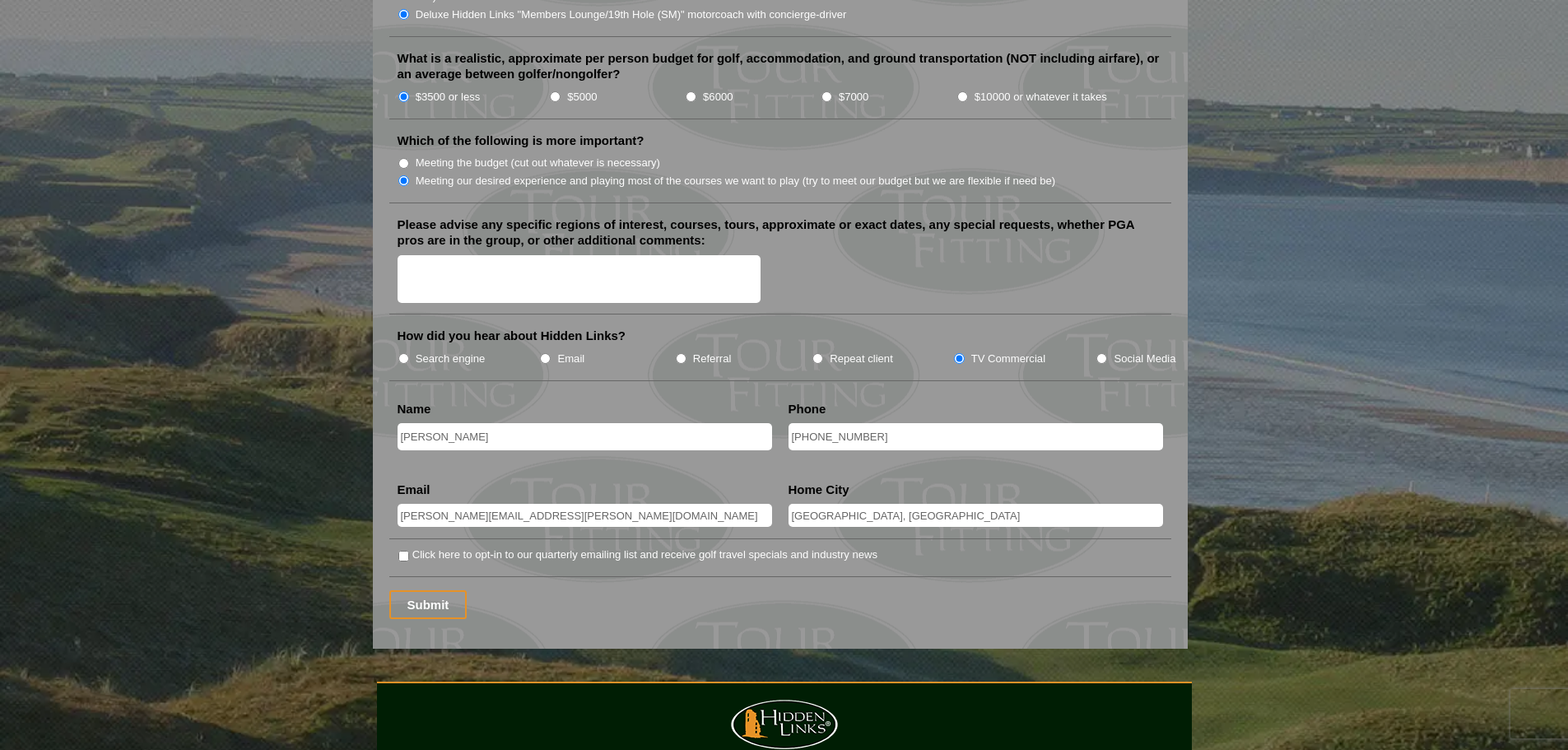
type input "Buffalo, NY"
click at [458, 255] on textarea "Please advise any specific regions of interest, courses, tours, approximate or …" at bounding box center [579, 279] width 364 height 49
click at [417, 255] on textarea "Fly from Toronto to Dublin." at bounding box center [579, 279] width 364 height 49
click at [559, 255] on textarea "Flying from Toronto to Dublin." at bounding box center [579, 279] width 364 height 49
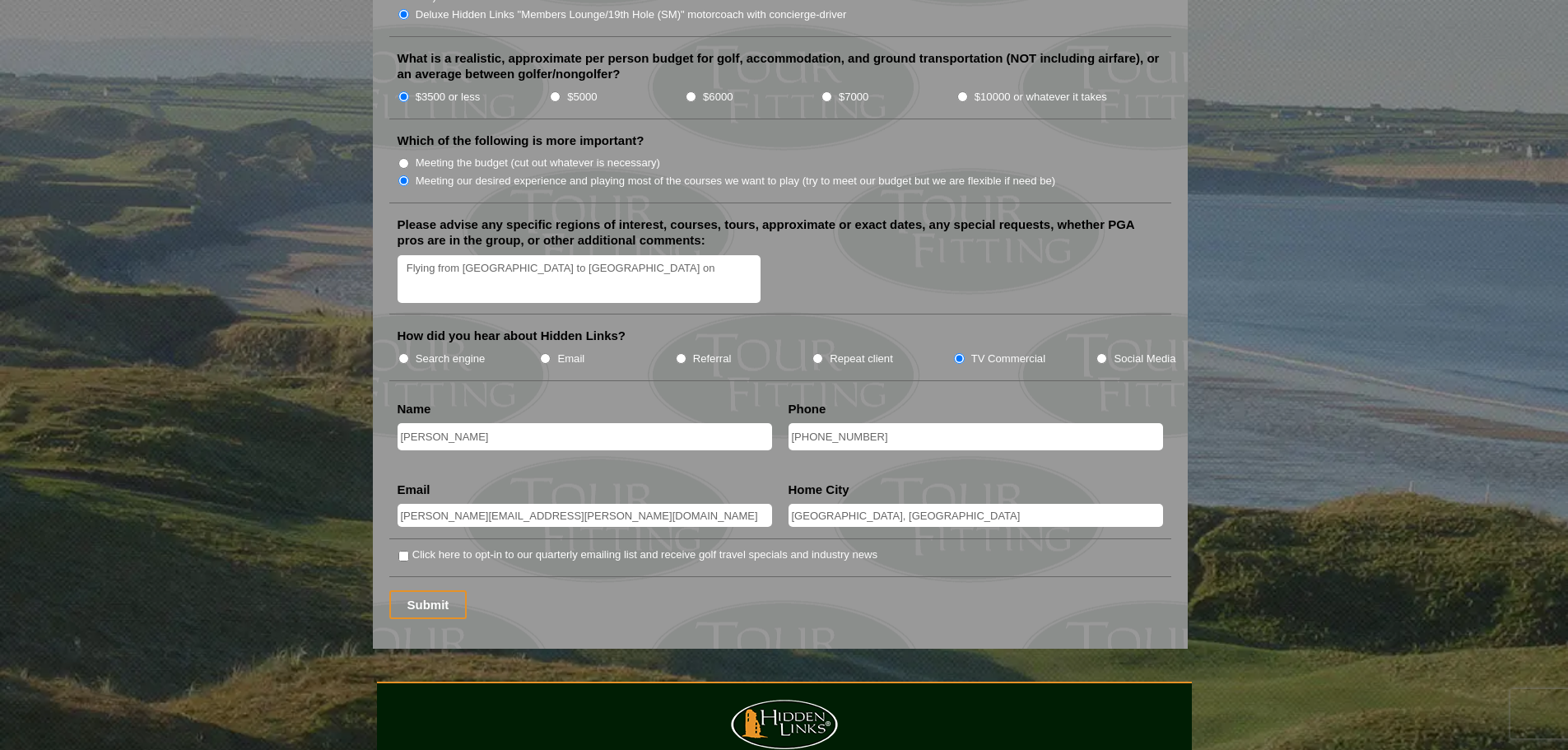
type textarea "Flying from Toronto to Dublin on"
